Goal: Information Seeking & Learning: Learn about a topic

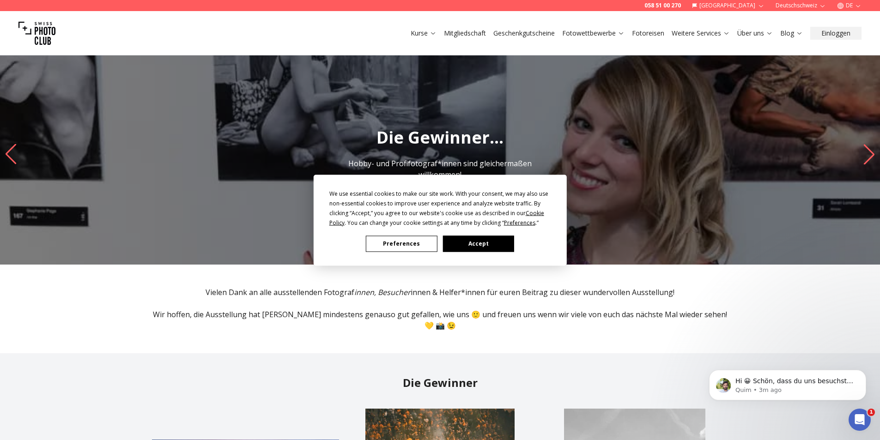
click at [474, 243] on button "Accept" at bounding box center [477, 244] width 71 height 16
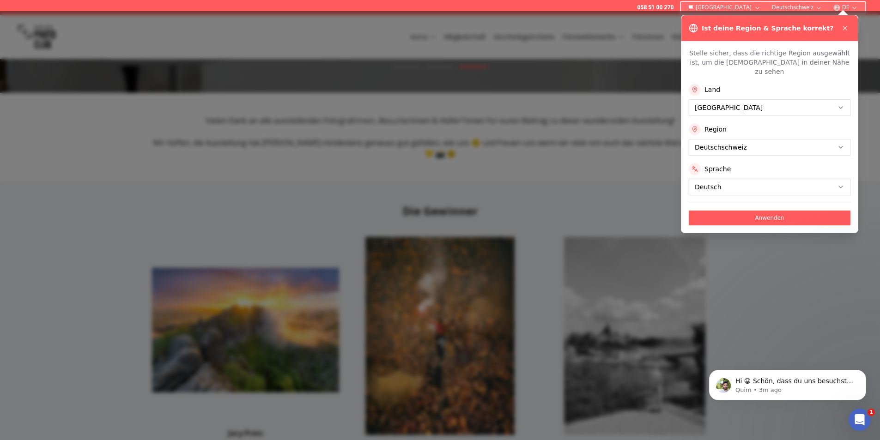
scroll to position [308, 0]
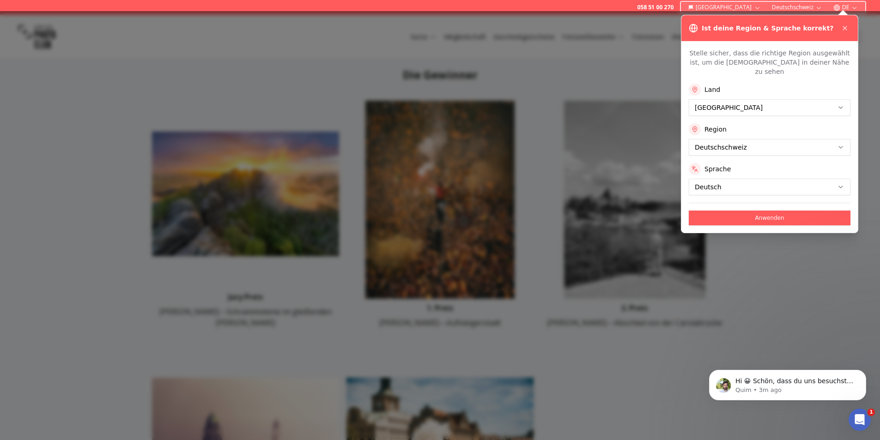
click at [813, 298] on div at bounding box center [440, 225] width 880 height 429
click at [805, 267] on div at bounding box center [440, 225] width 880 height 429
click at [846, 31] on icon at bounding box center [844, 27] width 7 height 7
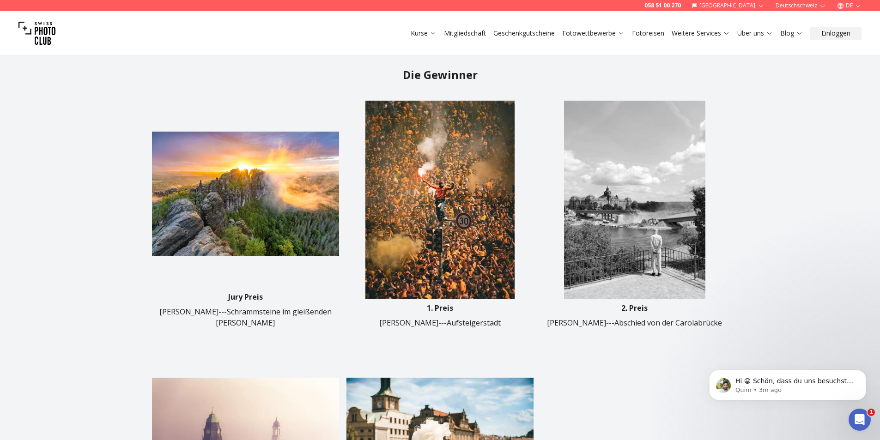
click at [657, 214] on img at bounding box center [634, 200] width 187 height 198
drag, startPoint x: 657, startPoint y: 225, endPoint x: 657, endPoint y: 249, distance: 24.0
click at [657, 226] on img at bounding box center [634, 200] width 187 height 198
drag, startPoint x: 661, startPoint y: 302, endPoint x: 641, endPoint y: 264, distance: 42.5
click at [661, 317] on p "[PERSON_NAME]---Abschied von der Carolabrücke" at bounding box center [634, 322] width 175 height 11
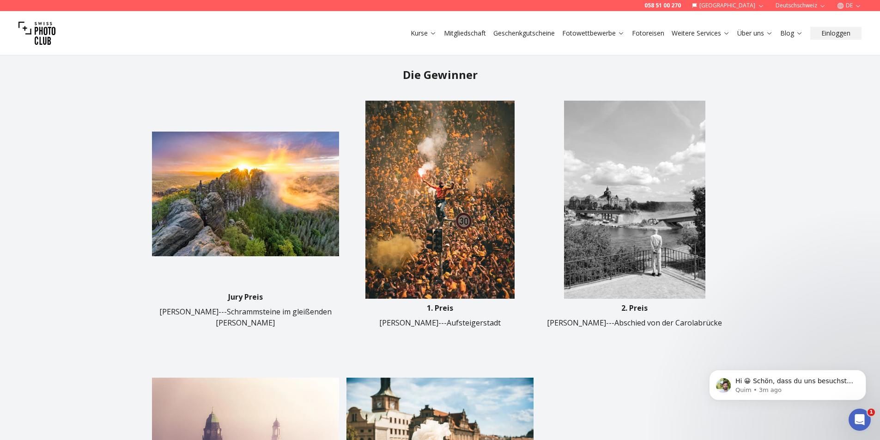
click at [632, 247] on img at bounding box center [634, 200] width 187 height 198
click at [623, 179] on img at bounding box center [634, 200] width 187 height 198
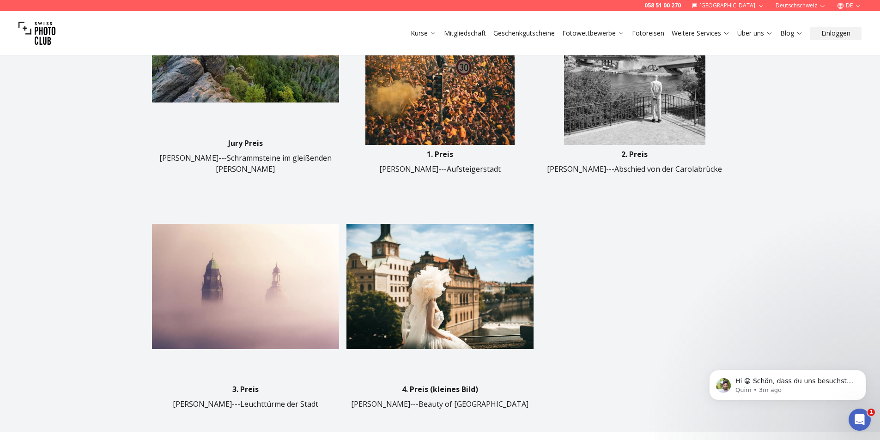
click at [475, 279] on img at bounding box center [439, 286] width 187 height 187
click at [219, 258] on img at bounding box center [245, 286] width 187 height 187
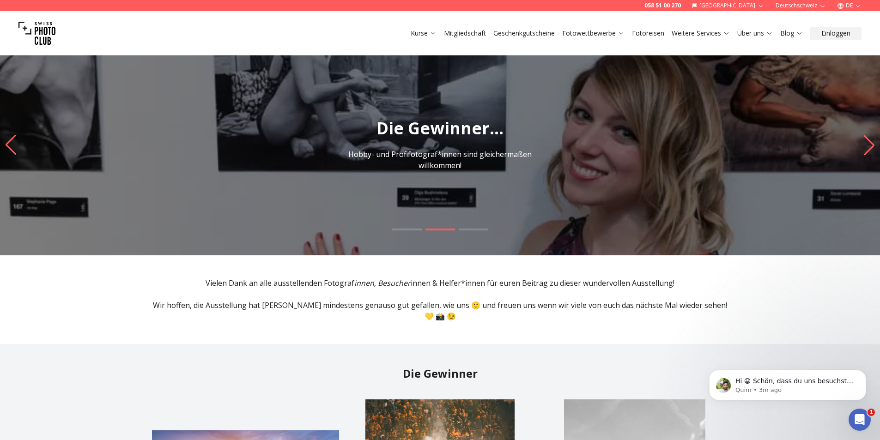
scroll to position [0, 0]
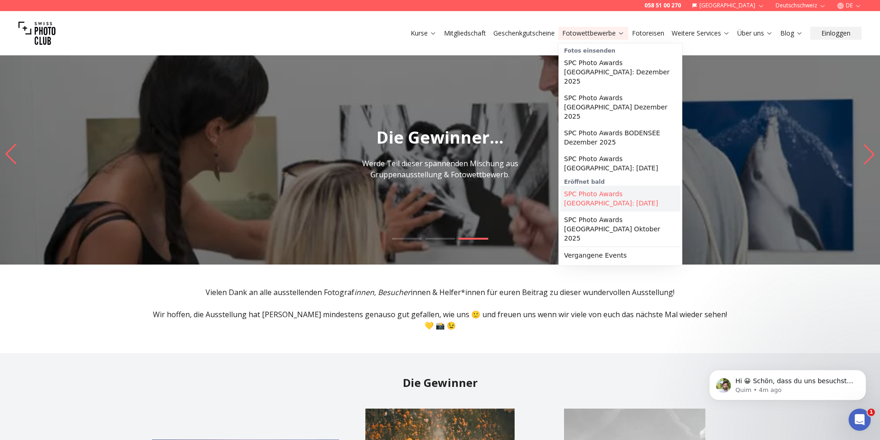
click at [647, 186] on link "SPC Photo Awards [GEOGRAPHIC_DATA]: [DATE]" at bounding box center [620, 199] width 120 height 26
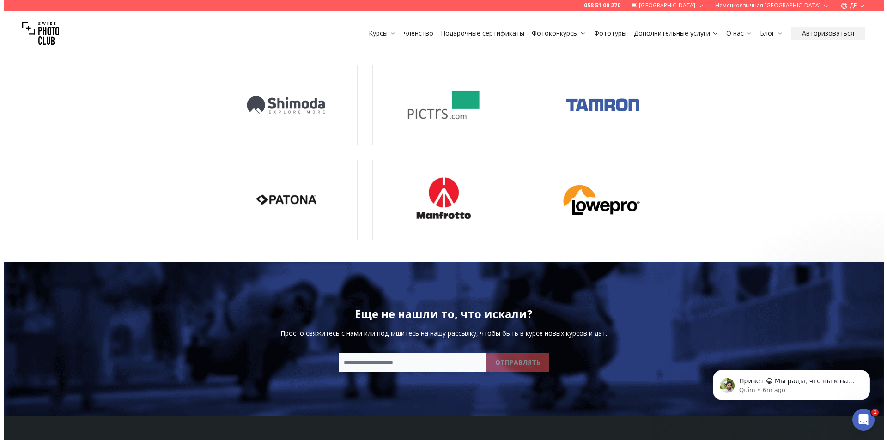
scroll to position [1232, 0]
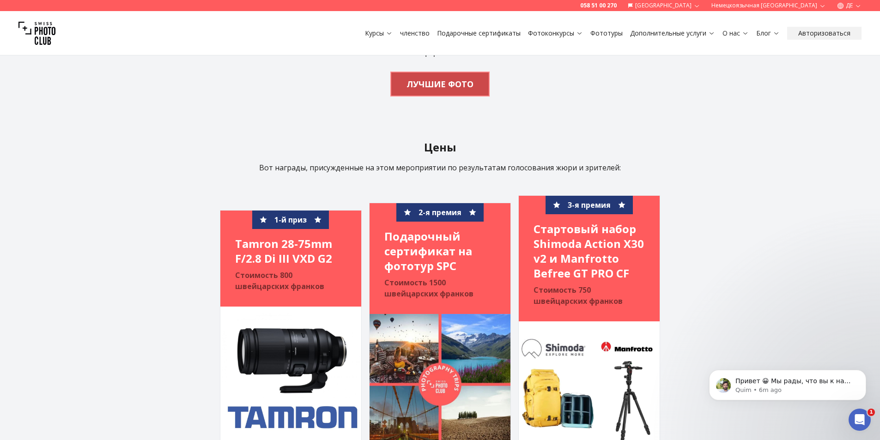
click at [450, 79] on font "ЛУЧШИЕ ФОТО" at bounding box center [439, 84] width 67 height 11
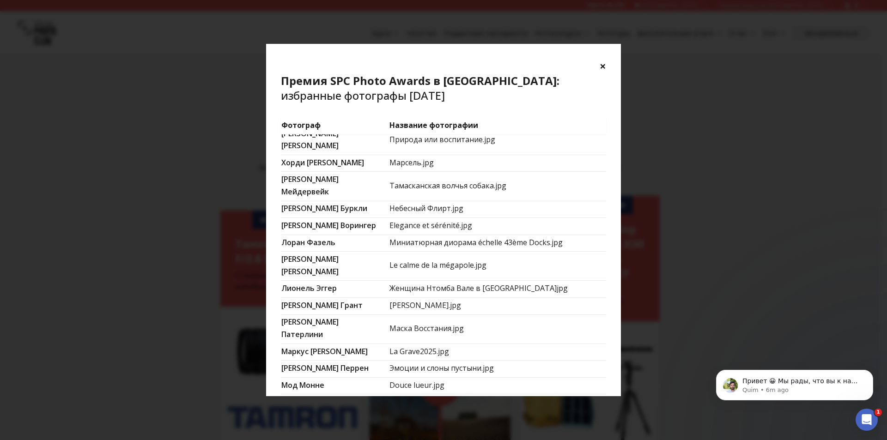
scroll to position [598, 0]
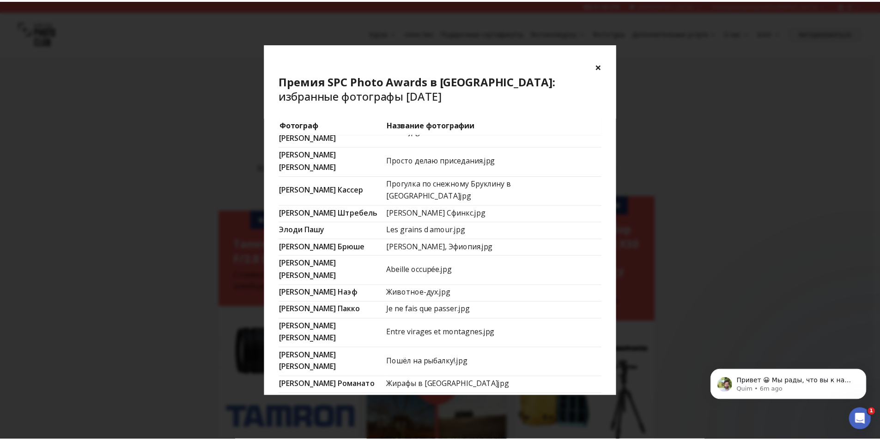
scroll to position [0, 0]
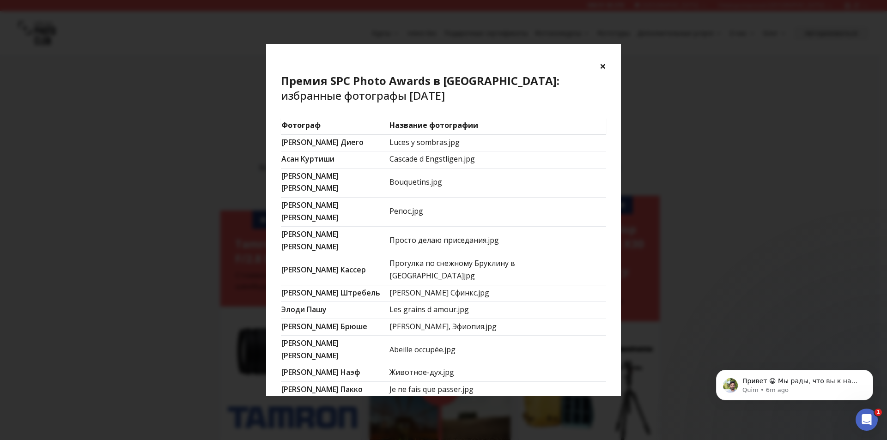
click at [456, 144] on font "Luces y sombras.jpg" at bounding box center [424, 142] width 70 height 10
click at [602, 60] on font "×" at bounding box center [602, 65] width 6 height 15
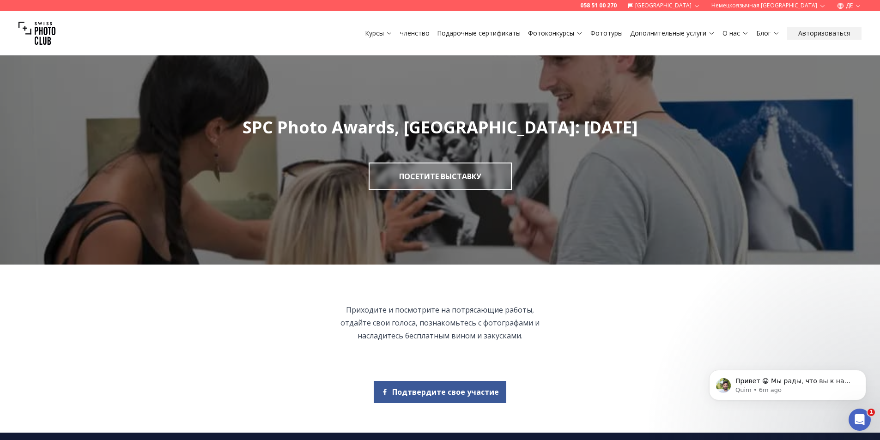
scroll to position [308, 0]
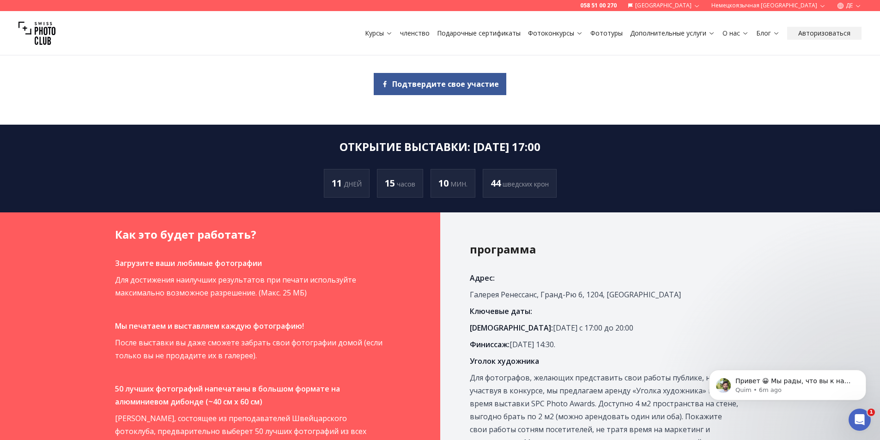
drag, startPoint x: 471, startPoint y: 185, endPoint x: 733, endPoint y: 283, distance: 279.5
click at [733, 283] on p "Адрес:" at bounding box center [605, 278] width 270 height 13
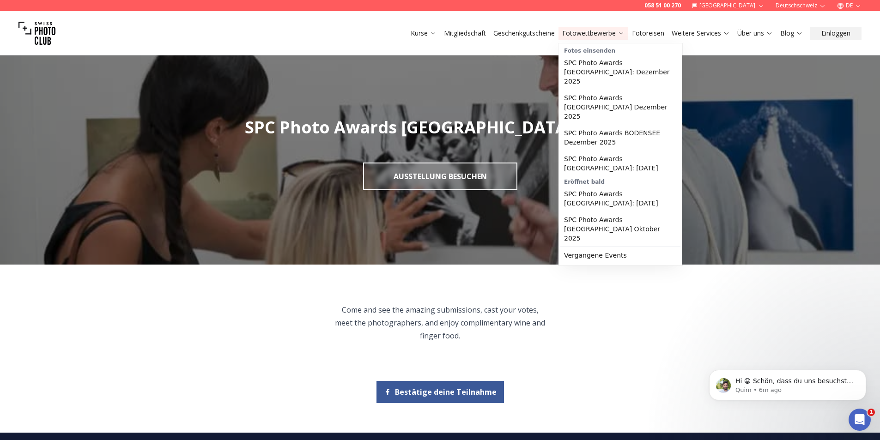
click at [585, 36] on link "Fotowettbewerbe" at bounding box center [593, 33] width 62 height 9
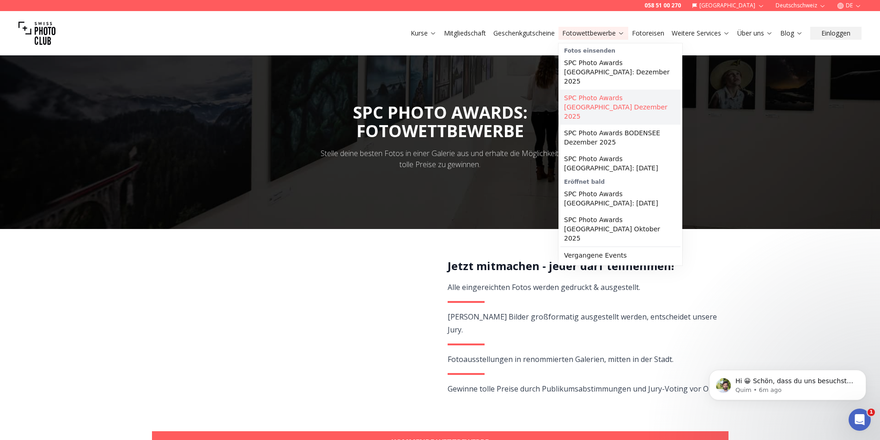
click at [645, 93] on link "SPC Photo Awards [GEOGRAPHIC_DATA] Dezember 2025" at bounding box center [620, 107] width 120 height 35
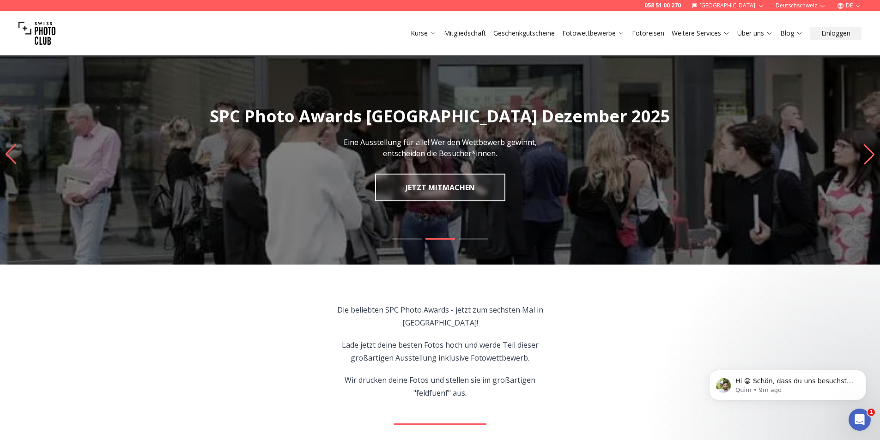
click at [855, 0] on button "DE" at bounding box center [849, 5] width 32 height 11
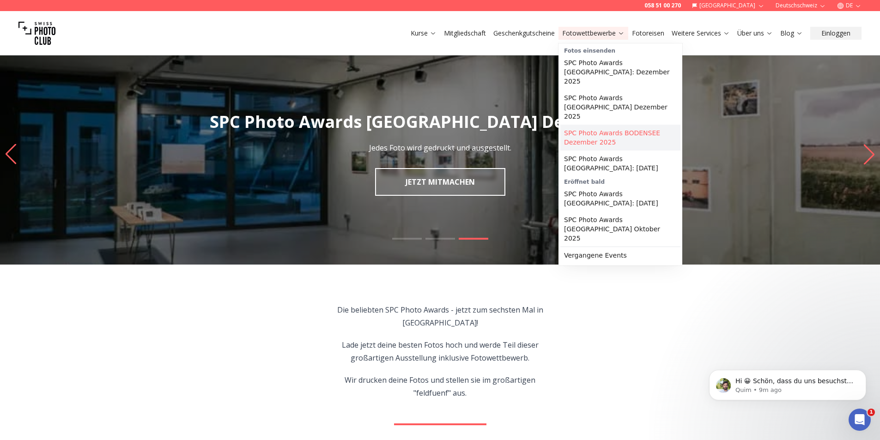
click at [648, 125] on link "SPC Photo Awards BODENSEE Dezember 2025" at bounding box center [620, 138] width 120 height 26
